Goal: Book appointment/travel/reservation

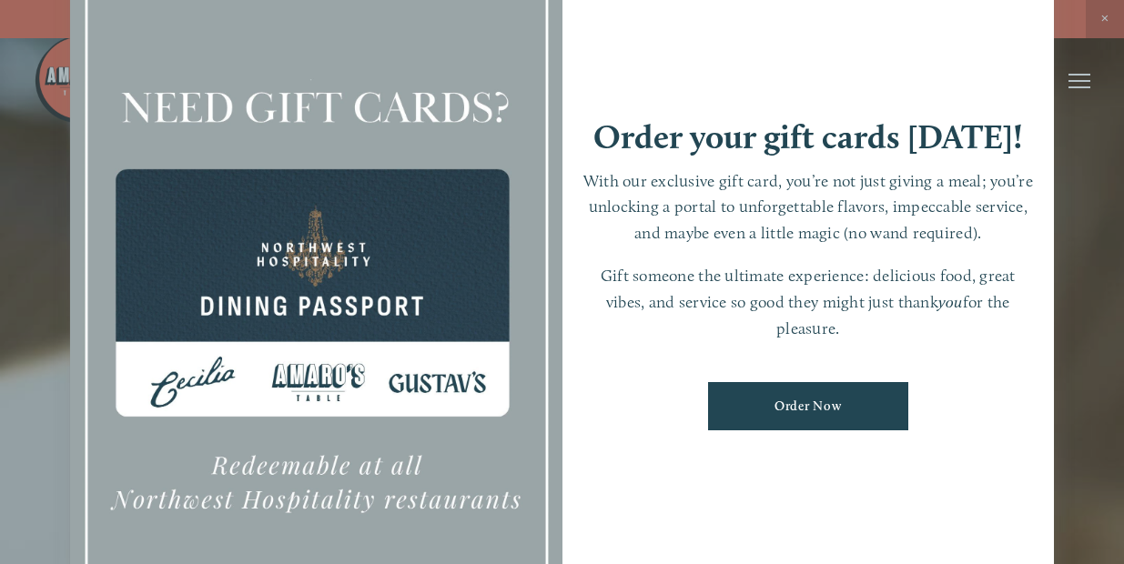
click at [1073, 338] on div at bounding box center [562, 282] width 1124 height 564
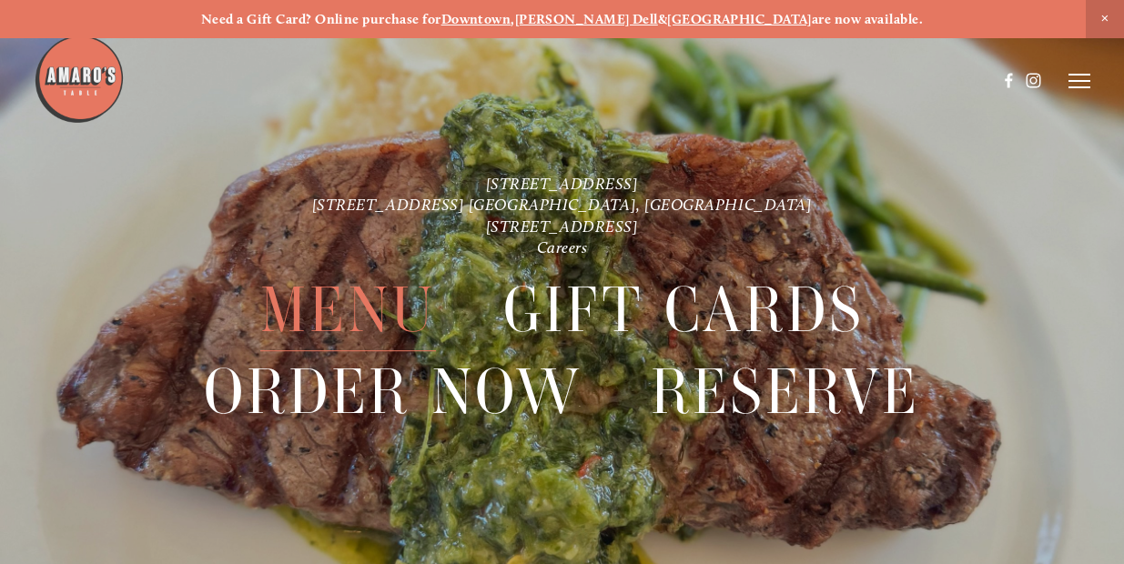
click at [373, 315] on span "Menu" at bounding box center [348, 310] width 176 height 82
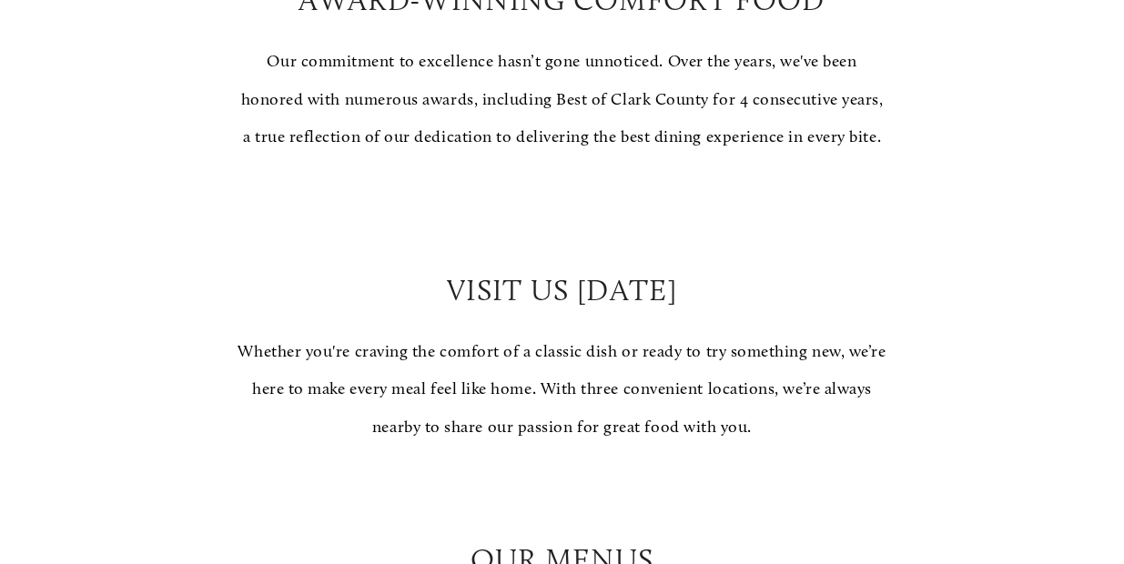
scroll to position [1619, 0]
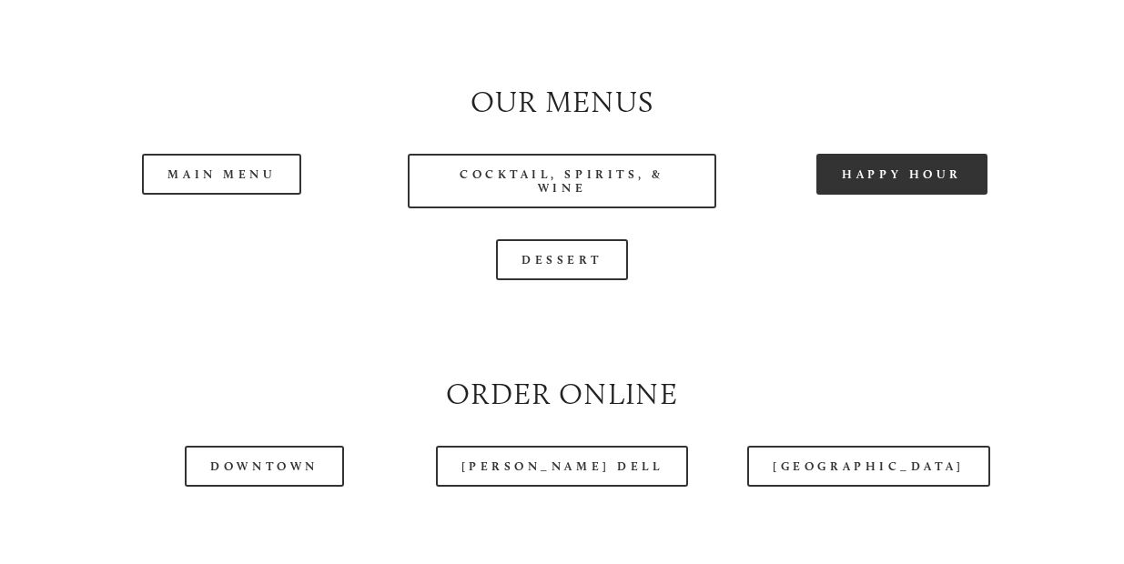
click at [855, 195] on link "Happy Hour" at bounding box center [901, 174] width 171 height 41
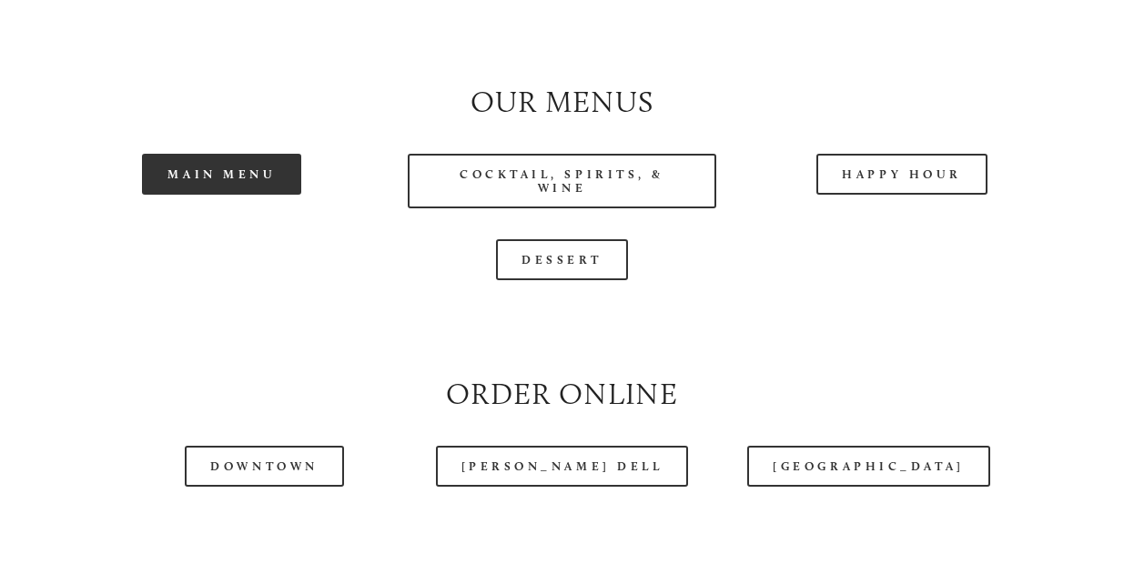
click at [250, 178] on link "Main Menu" at bounding box center [221, 174] width 159 height 41
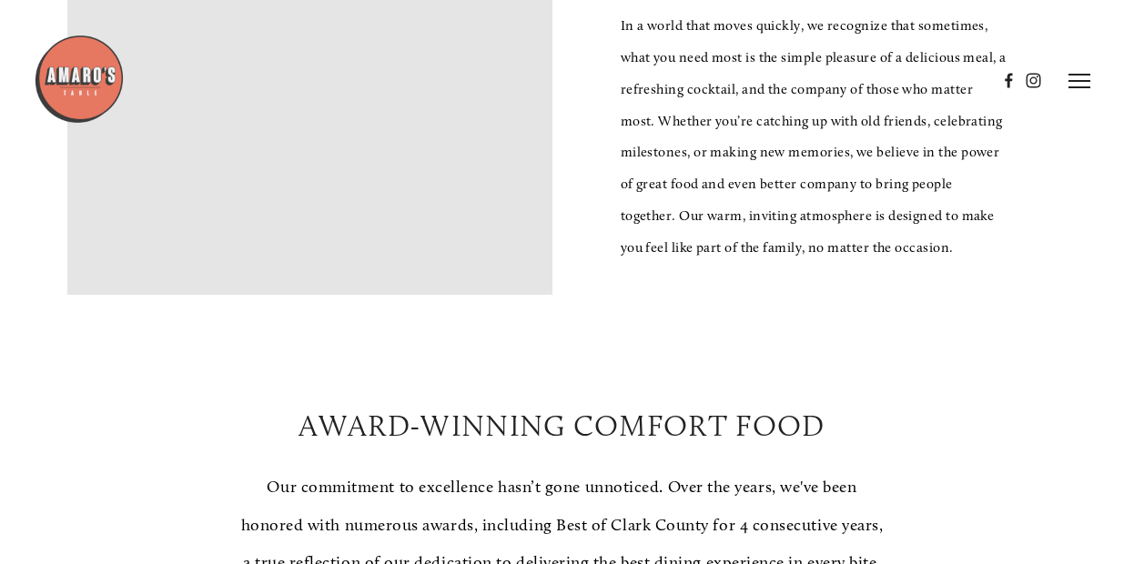
scroll to position [0, 0]
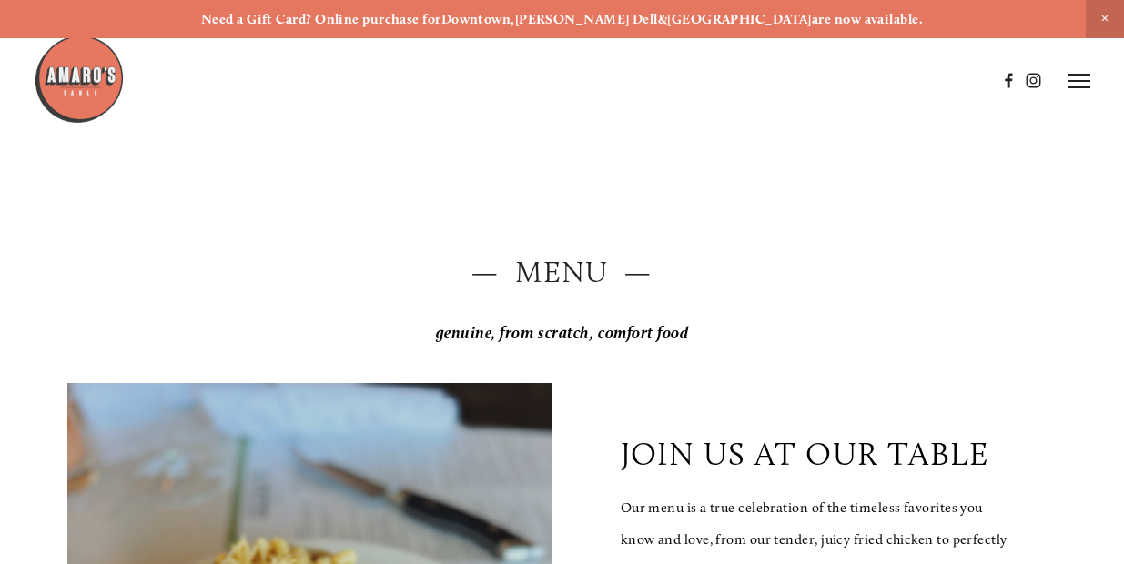
click at [63, 73] on img at bounding box center [79, 79] width 91 height 91
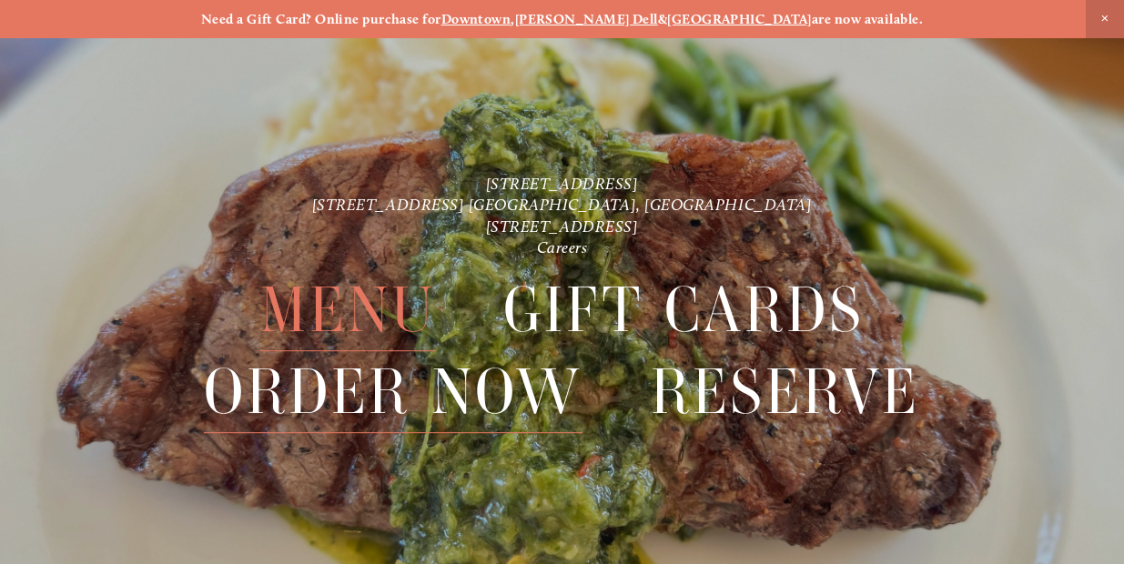
scroll to position [38, 0]
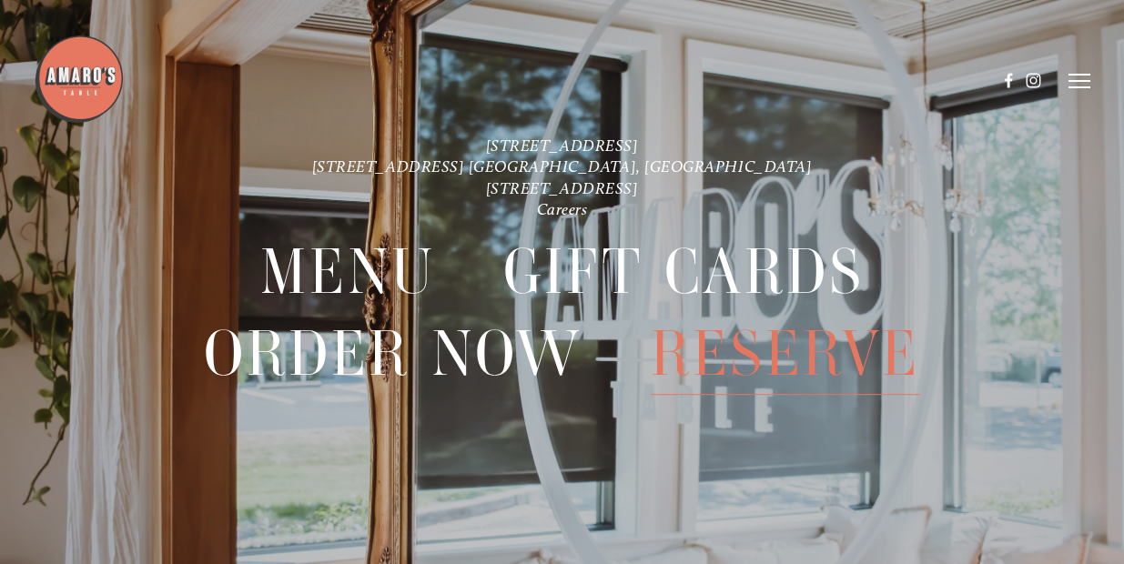
click at [724, 358] on span "Reserve" at bounding box center [785, 354] width 269 height 82
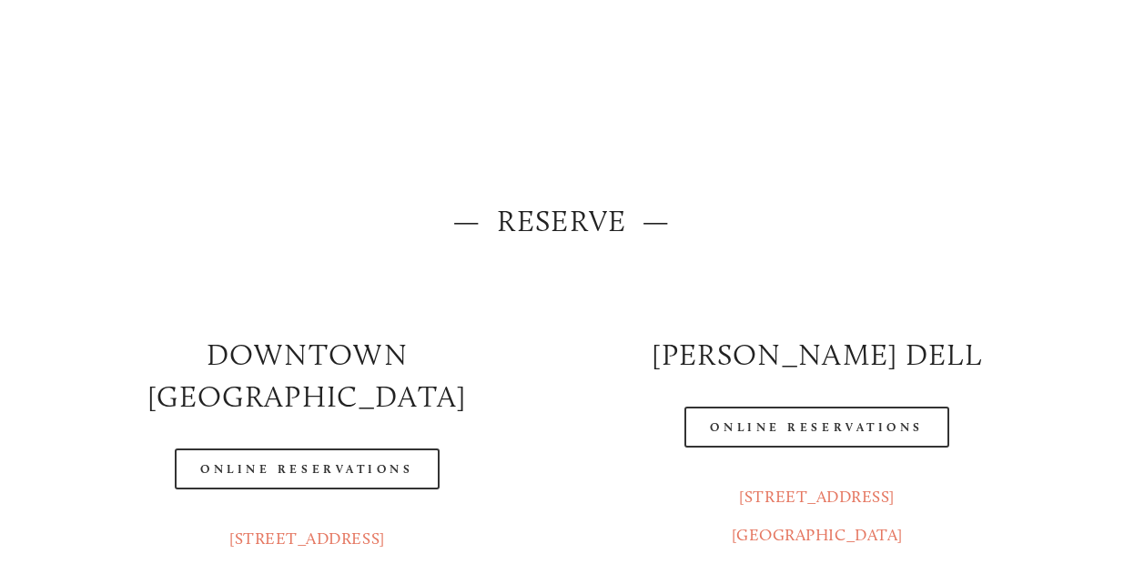
scroll to position [237, 0]
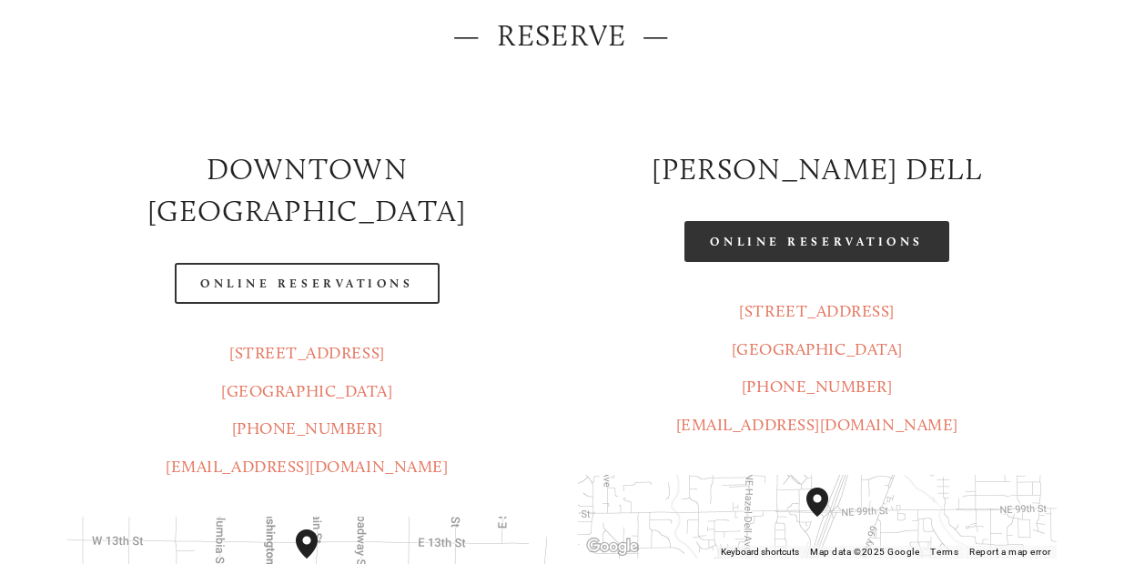
click at [788, 235] on link "Online Reservations" at bounding box center [816, 241] width 264 height 41
